Goal: Register for event/course

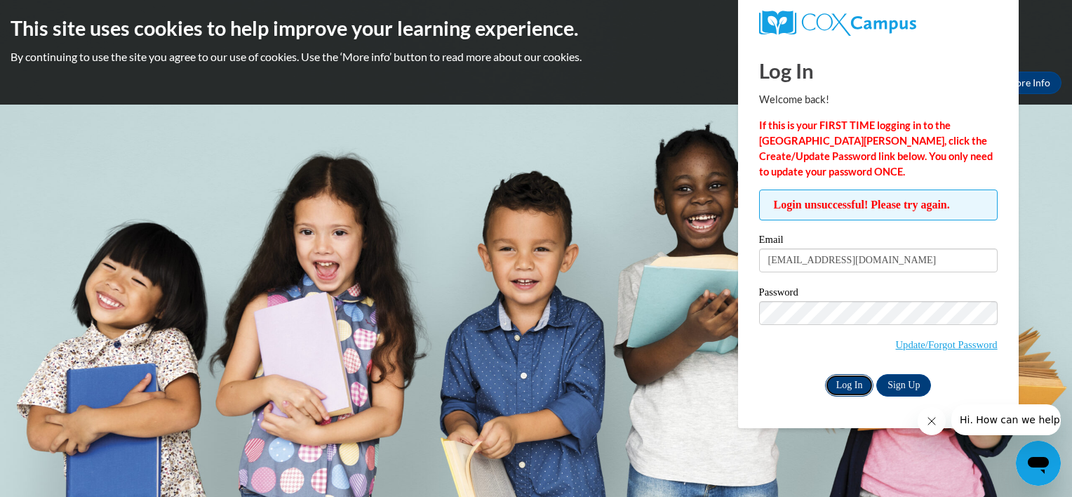
click at [845, 381] on input "Log In" at bounding box center [849, 385] width 49 height 22
click at [760, 368] on div "Password Update/Forgot Password" at bounding box center [878, 328] width 238 height 83
click at [842, 388] on input "Log In" at bounding box center [849, 385] width 49 height 22
click at [901, 344] on link "Update/Forgot Password" at bounding box center [947, 344] width 102 height 11
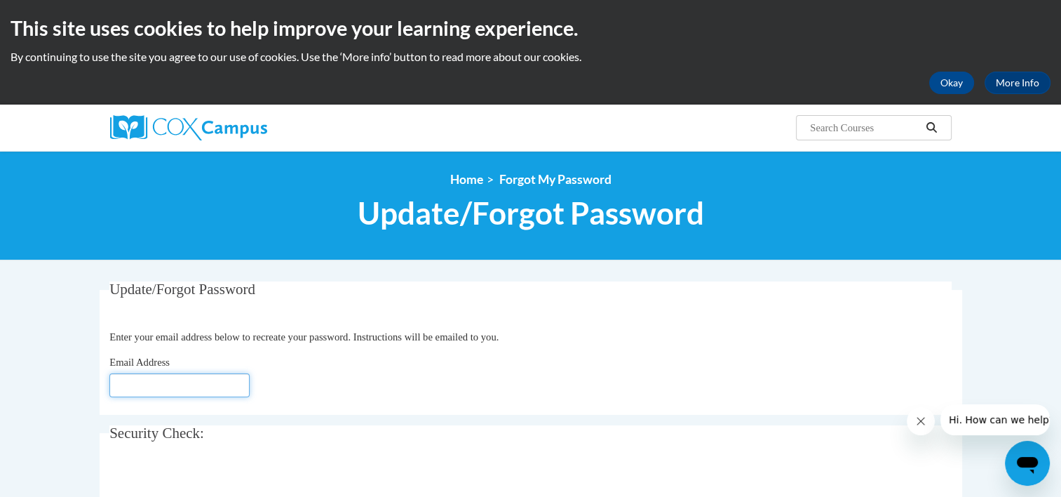
click at [222, 380] on input "Email Address" at bounding box center [179, 385] width 140 height 24
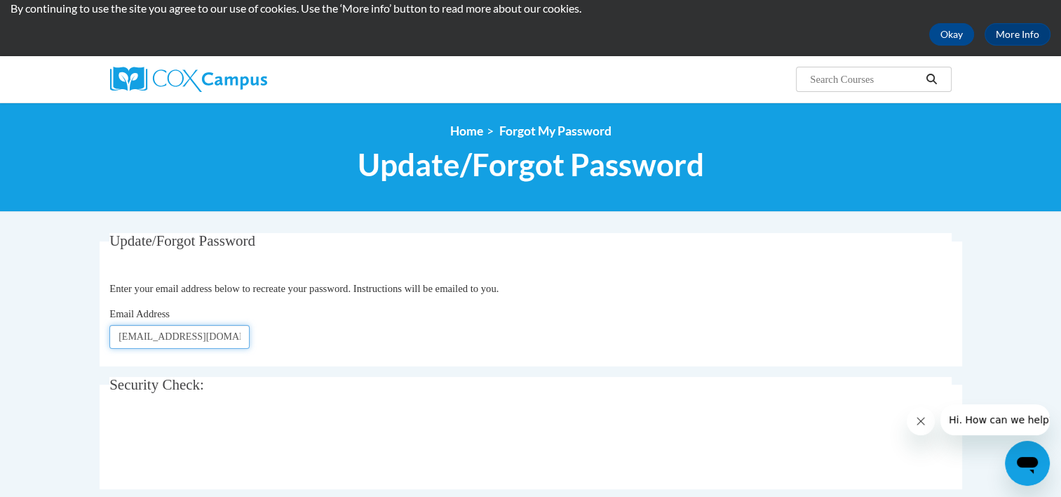
scroll to position [51, 0]
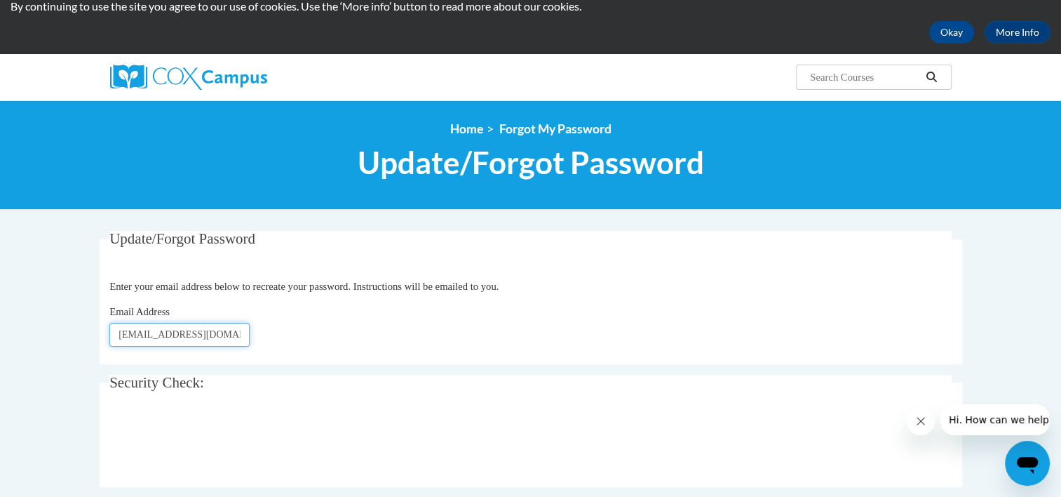
type input "daisya@ymcaatlanta.org"
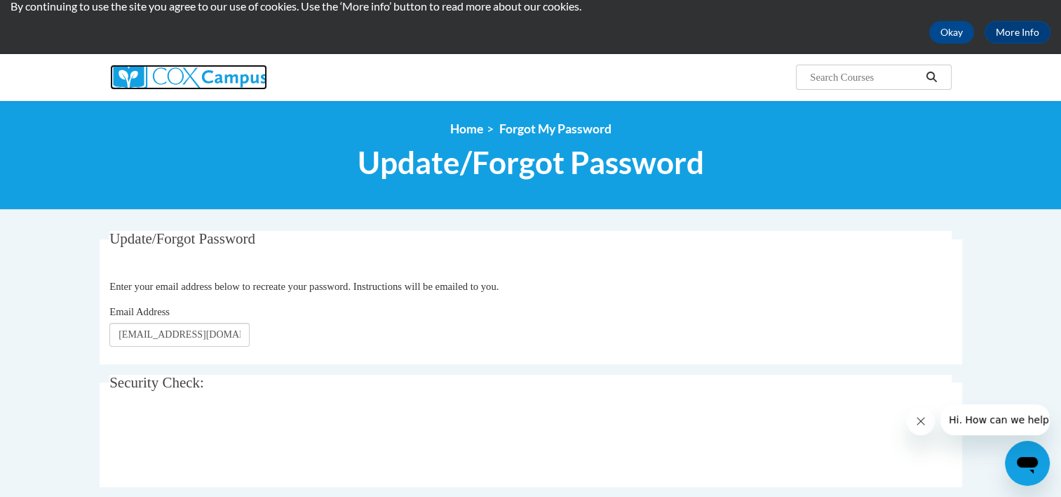
click at [173, 78] on img at bounding box center [188, 77] width 157 height 25
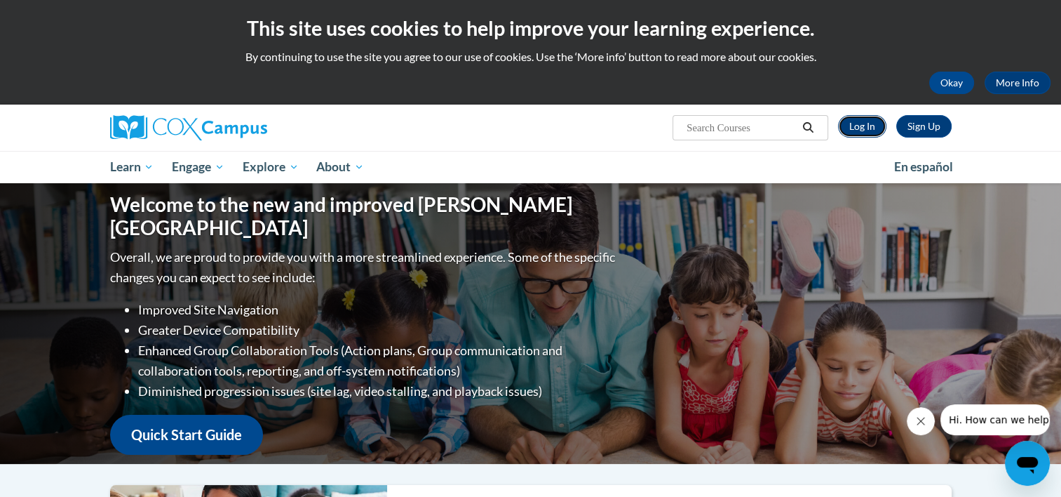
click at [859, 119] on link "Log In" at bounding box center [862, 126] width 48 height 22
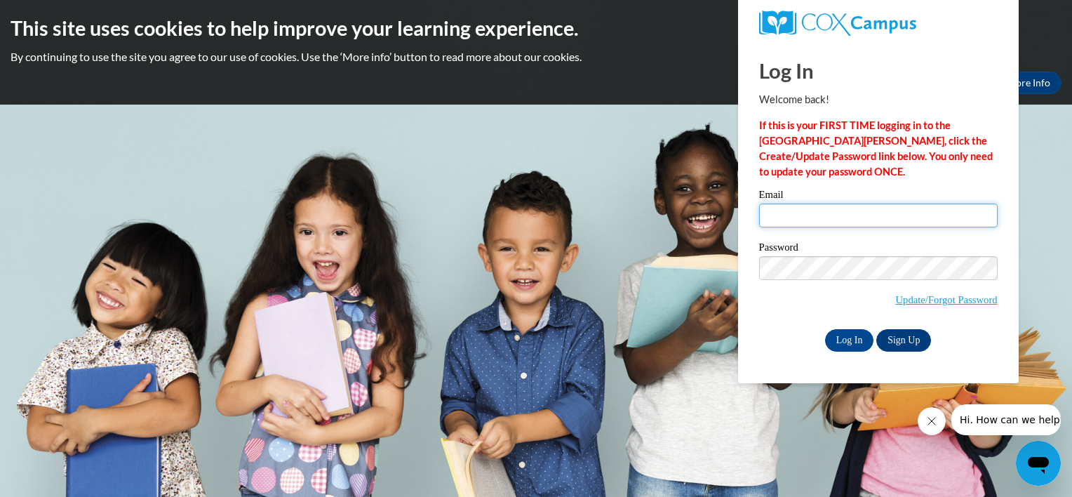
click at [788, 208] on input "Email" at bounding box center [878, 215] width 238 height 24
type input "DaisyA@ymcaatlanta.org"
click at [764, 302] on span "Update/Forgot Password" at bounding box center [878, 285] width 238 height 58
click at [844, 337] on input "Log In" at bounding box center [849, 340] width 49 height 22
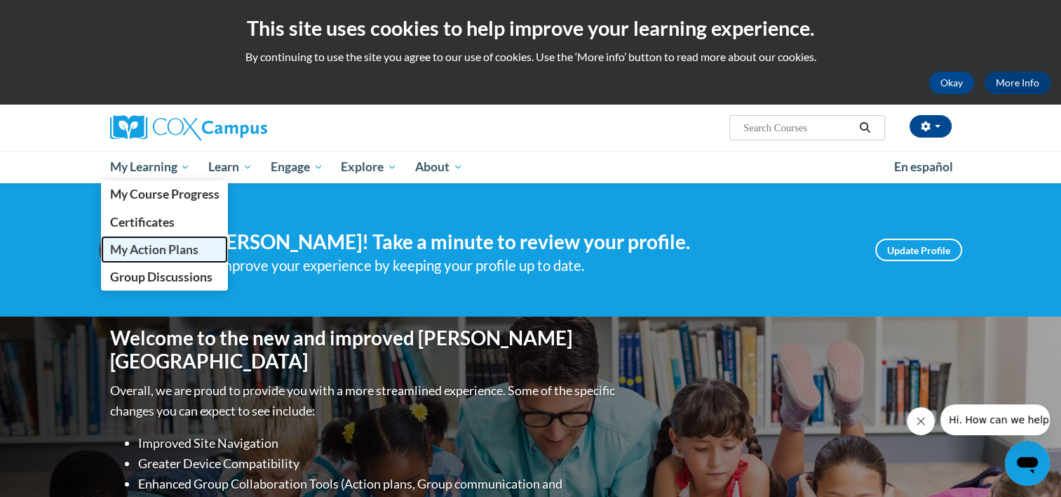
click at [170, 255] on span "My Action Plans" at bounding box center [153, 249] width 88 height 15
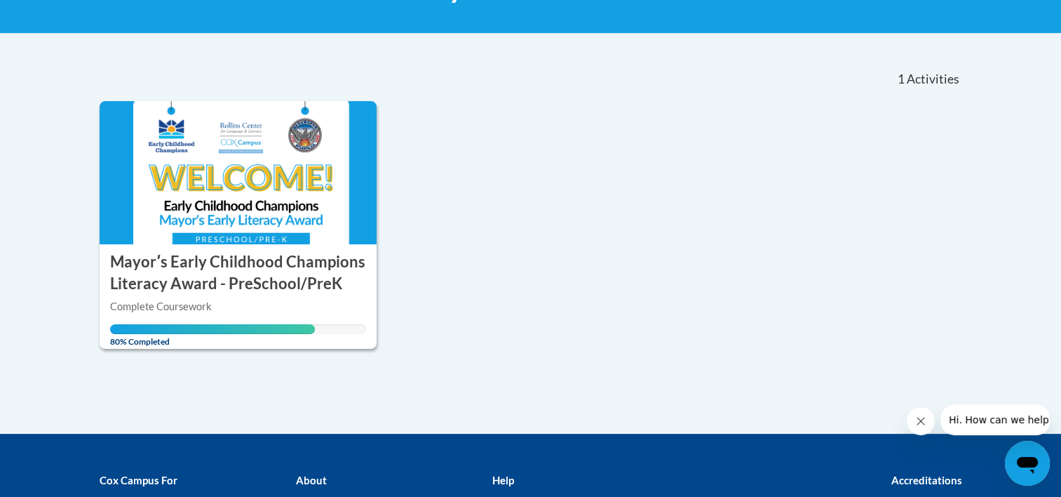
scroll to position [294, 0]
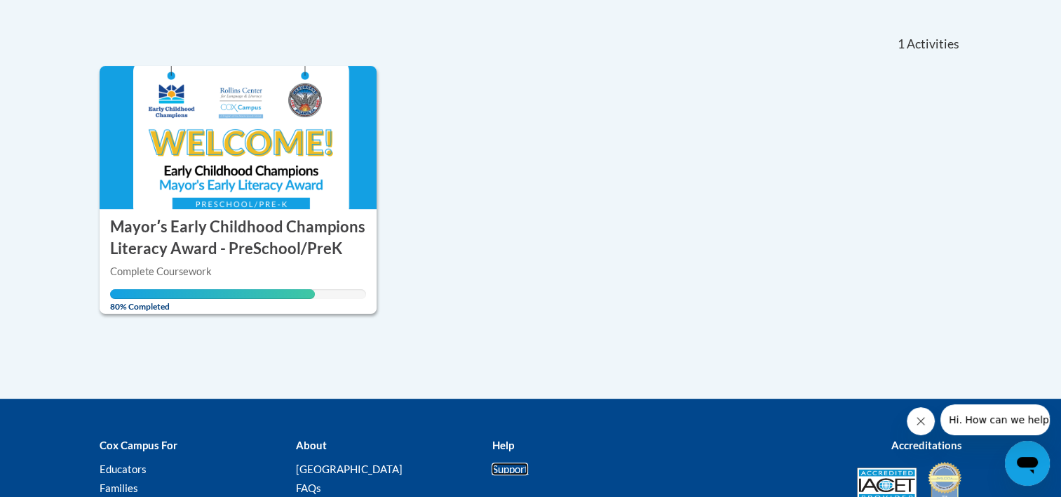
click at [516, 464] on link "Support" at bounding box center [510, 468] width 36 height 13
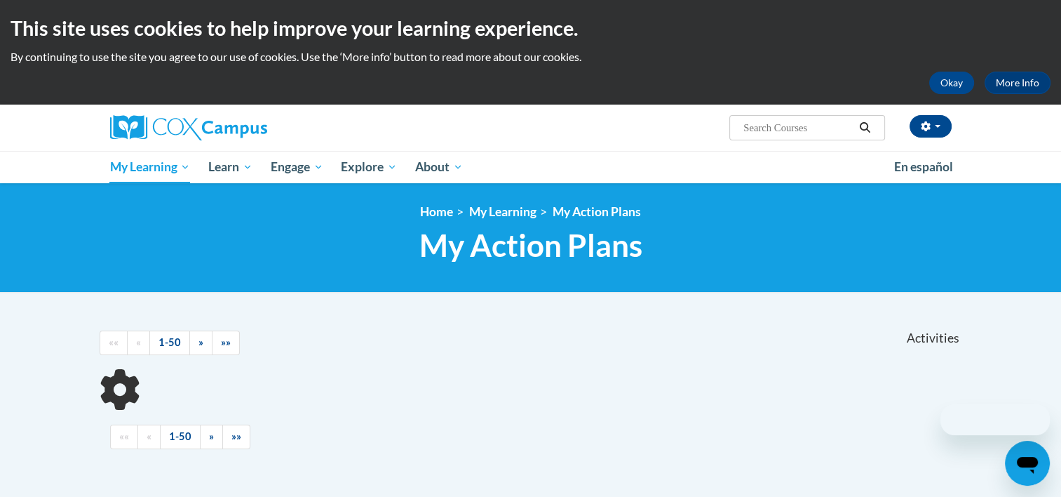
scroll to position [281, 0]
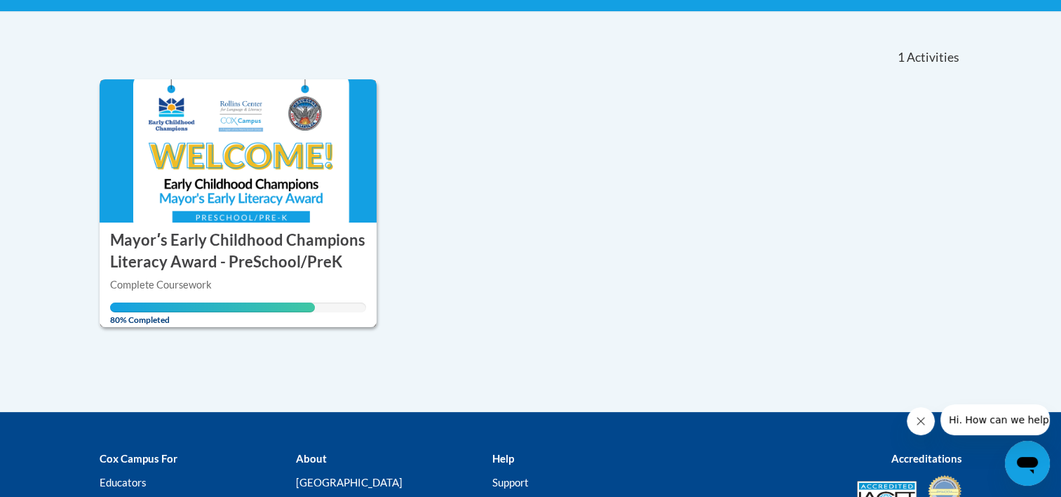
click at [268, 250] on h3 "Mayorʹs Early Childhood Champions Literacy Award - PreSchool/PreK" at bounding box center [238, 250] width 257 height 43
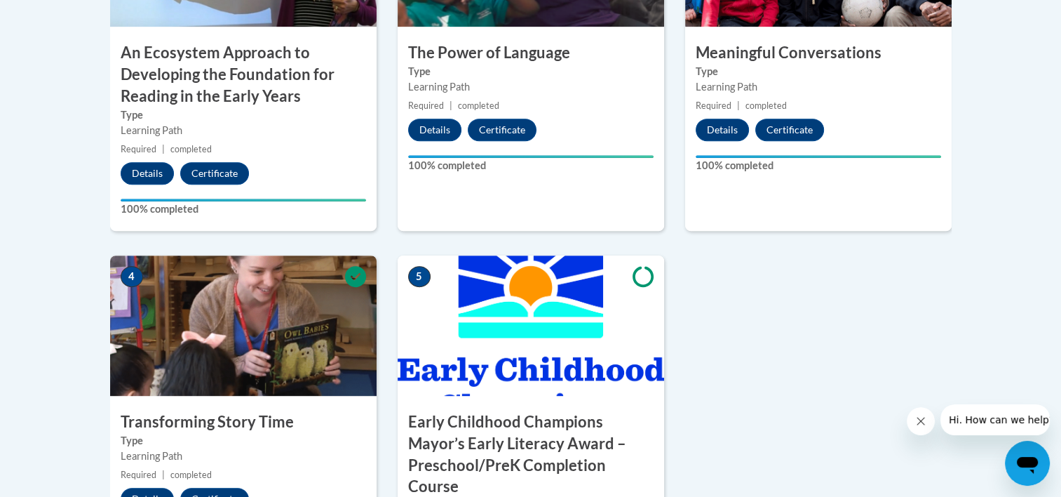
scroll to position [718, 0]
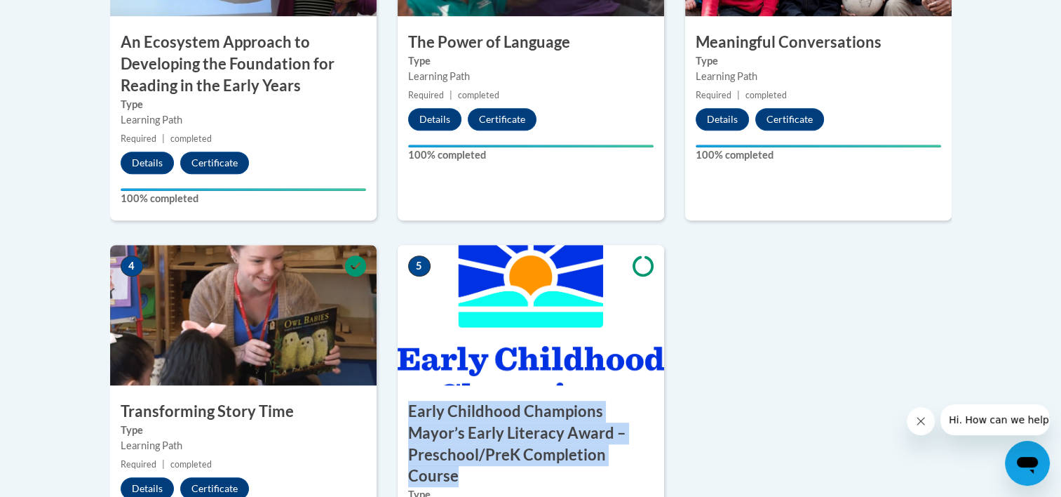
drag, startPoint x: 457, startPoint y: 476, endPoint x: 403, endPoint y: 410, distance: 85.8
click at [403, 410] on h3 "Early Childhood Champions Mayor’s Early Literacy Award – Preschool/PreK Complet…" at bounding box center [531, 444] width 267 height 86
copy h3 "Early Childhood Champions Mayor’s Early Literacy Award – Preschool/PreK Complet…"
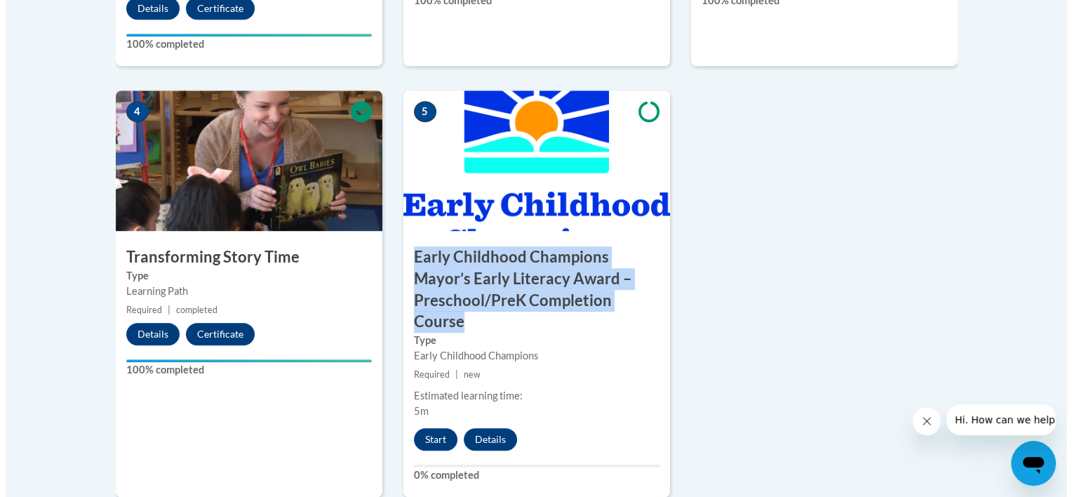
scroll to position [884, 0]
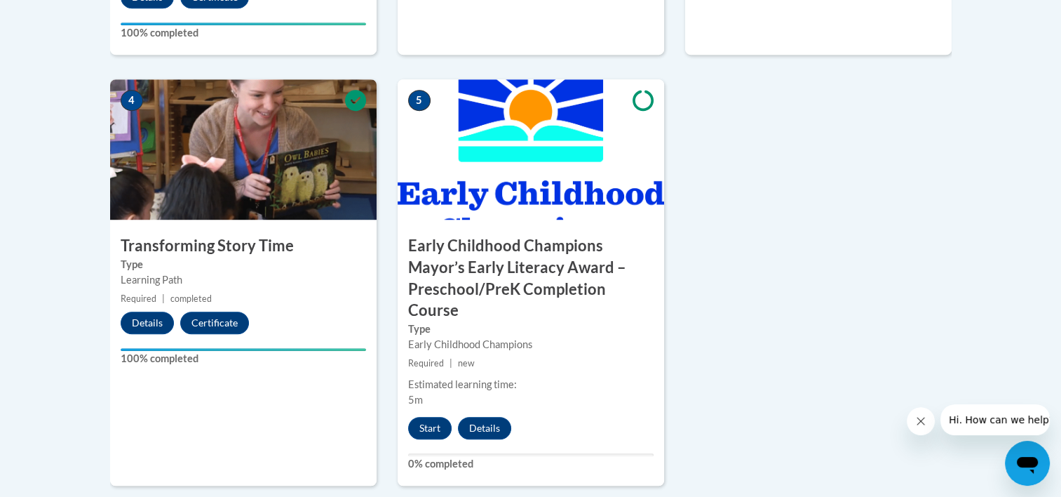
click at [730, 157] on div "1 An Ecosystem Approach to Developing the Foundation for Reading in the Early Y…" at bounding box center [531, 109] width 863 height 799
click at [431, 424] on button "Start" at bounding box center [429, 428] width 43 height 22
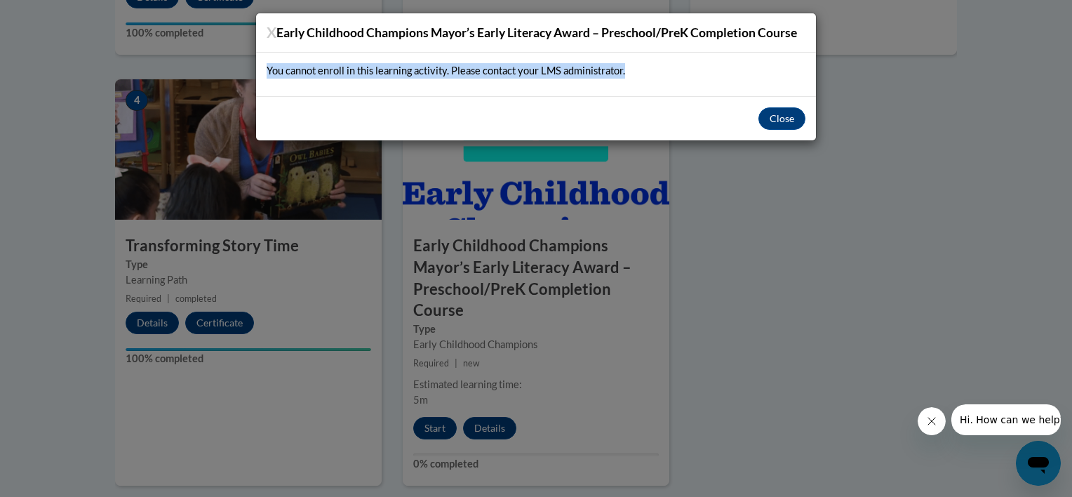
drag, startPoint x: 629, startPoint y: 71, endPoint x: 267, endPoint y: 75, distance: 362.7
click at [267, 75] on p "You cannot enroll in this learning activity. Please contact your LMS administra…" at bounding box center [536, 70] width 539 height 15
copy p "You cannot enroll in this learning activity. Please contact your LMS administra…"
